Goal: Find contact information: Find contact information

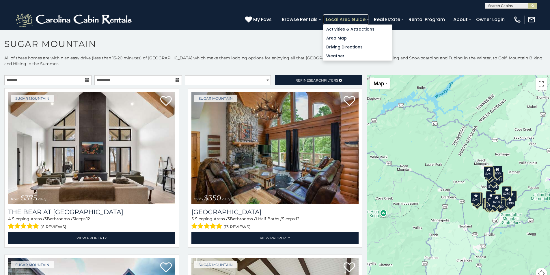
click at [343, 16] on link "Local Area Guide" at bounding box center [345, 19] width 45 height 10
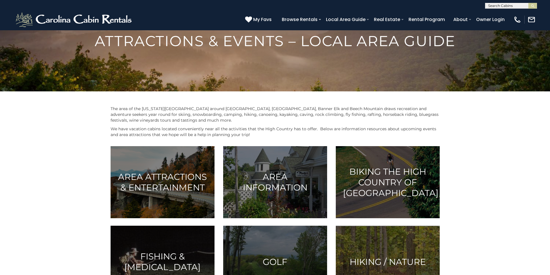
scroll to position [58, 0]
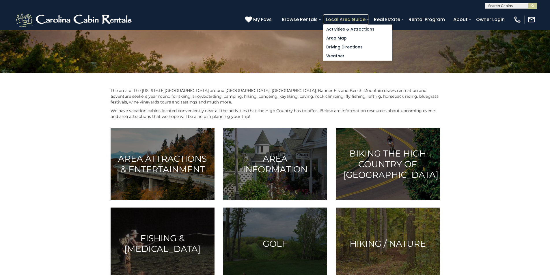
click at [334, 17] on link "Local Area Guide" at bounding box center [345, 19] width 45 height 10
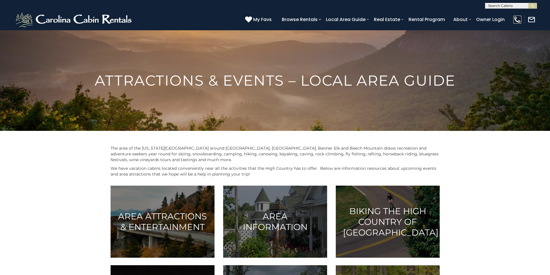
drag, startPoint x: 398, startPoint y: 146, endPoint x: 401, endPoint y: 147, distance: 3.6
click at [516, 19] on img at bounding box center [517, 20] width 8 height 8
